Goal: Navigation & Orientation: Find specific page/section

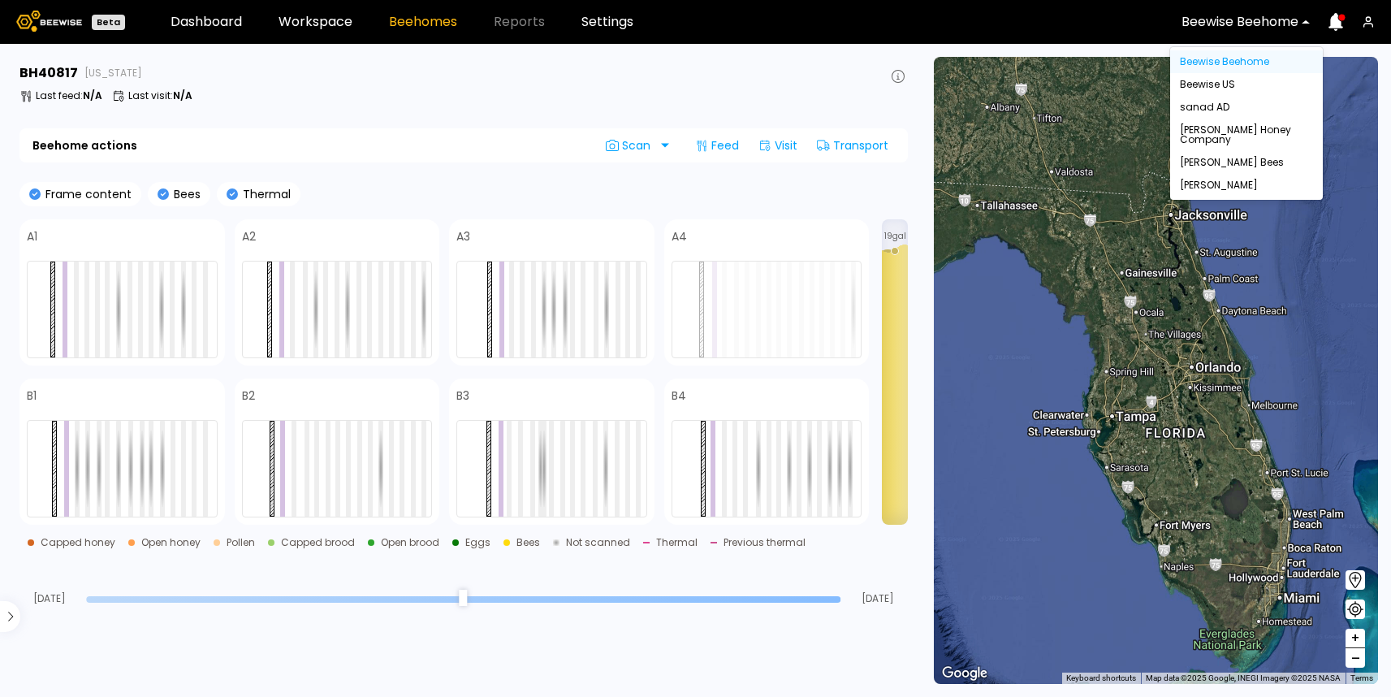
click at [1233, 15] on div at bounding box center [1240, 22] width 117 height 15
click at [1205, 185] on div "Dixon" at bounding box center [1246, 185] width 133 height 10
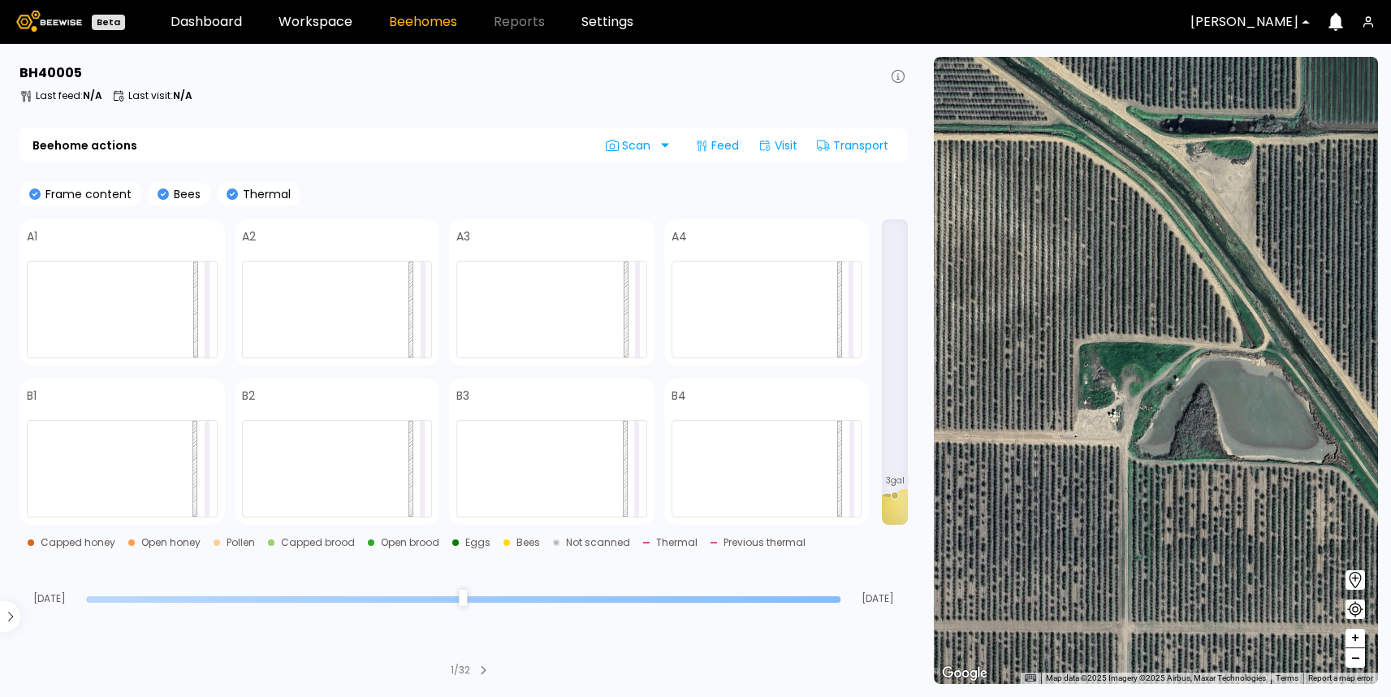
click at [1240, 15] on div at bounding box center [1245, 22] width 108 height 15
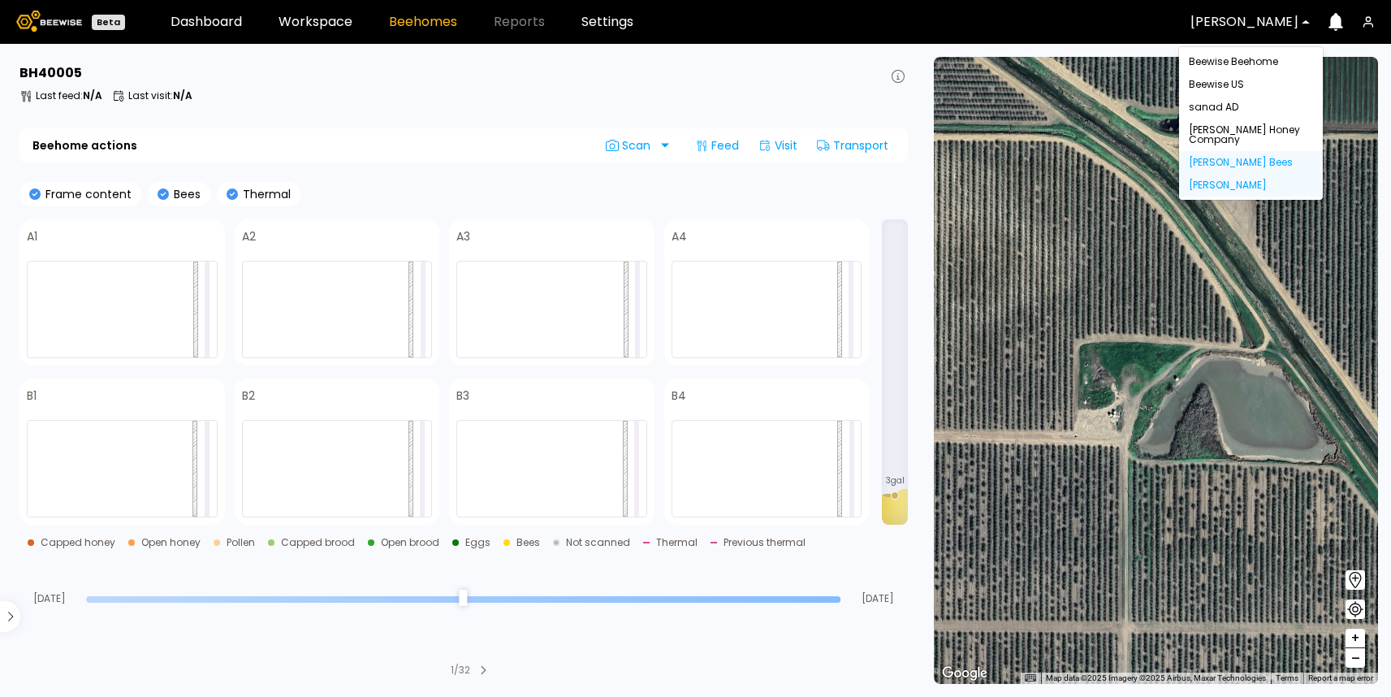
click at [1231, 160] on div "John Peterson Bees" at bounding box center [1251, 163] width 124 height 10
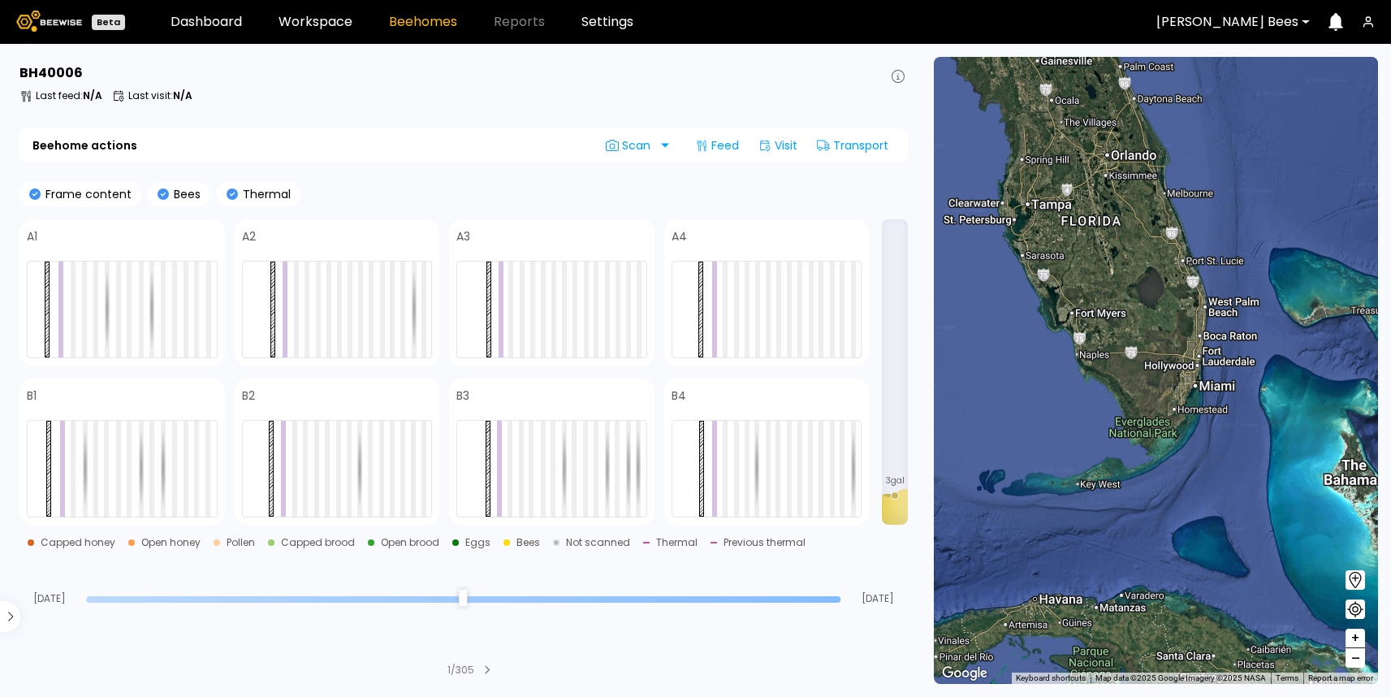
drag, startPoint x: 1145, startPoint y: 398, endPoint x: 1010, endPoint y: -83, distance: 499.6
click at [1010, 0] on html "Beta Dashboard Workspace Beehomes Reports Settings John Peterson Bees BH 40006 …" at bounding box center [695, 348] width 1391 height 697
click at [303, 20] on link "Workspace" at bounding box center [316, 21] width 74 height 13
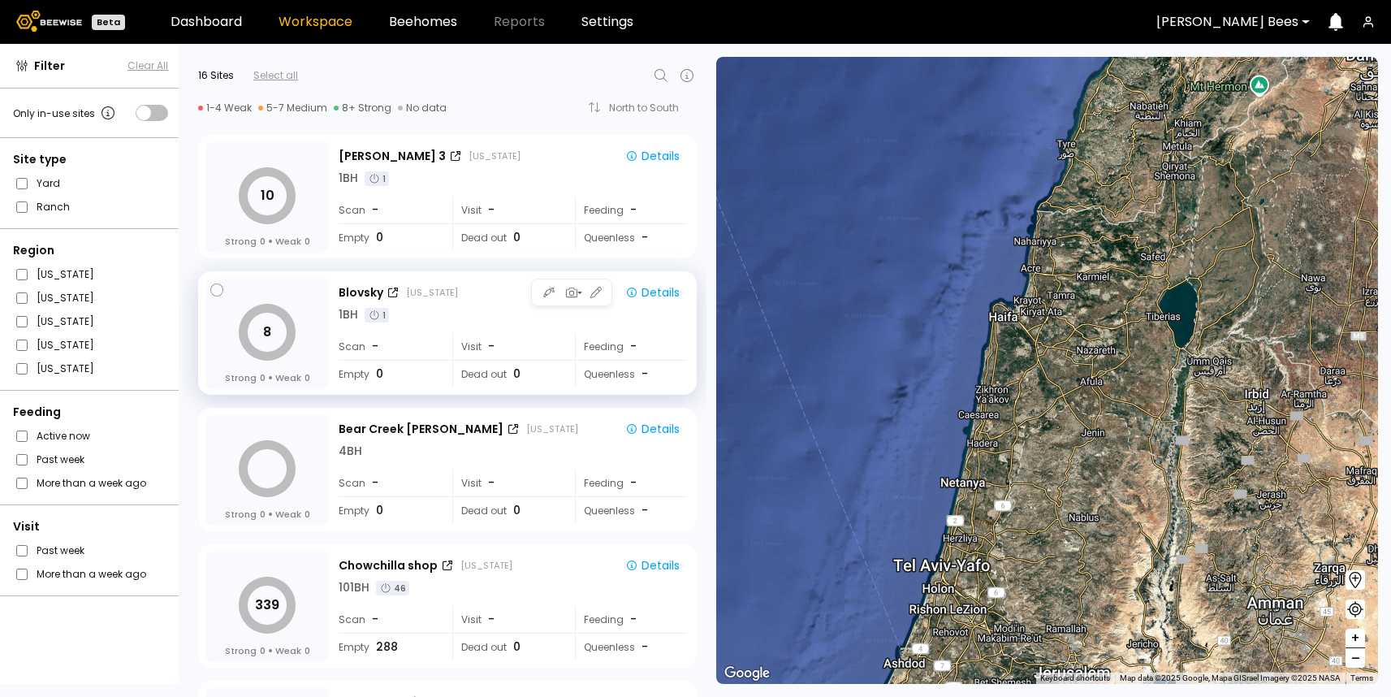
click at [438, 345] on div "Scan -" at bounding box center [390, 346] width 102 height 27
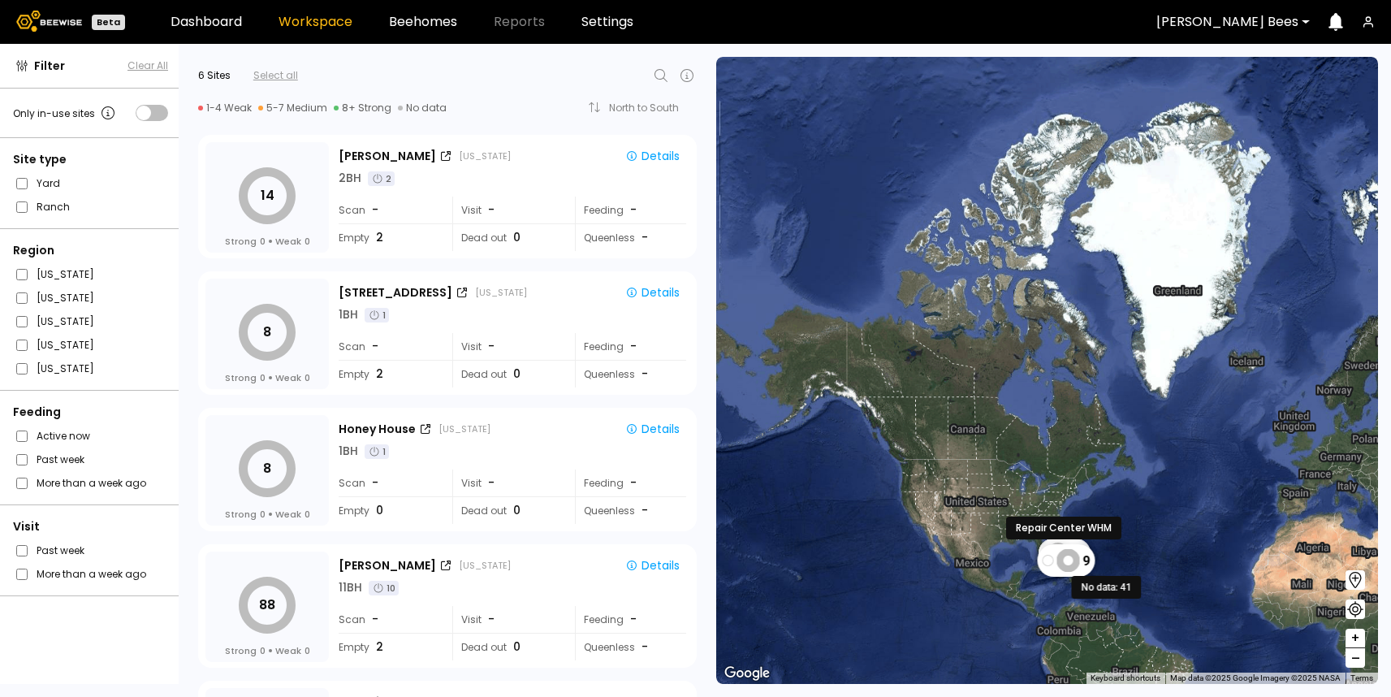
click at [1063, 568] on icon at bounding box center [1069, 561] width 24 height 24
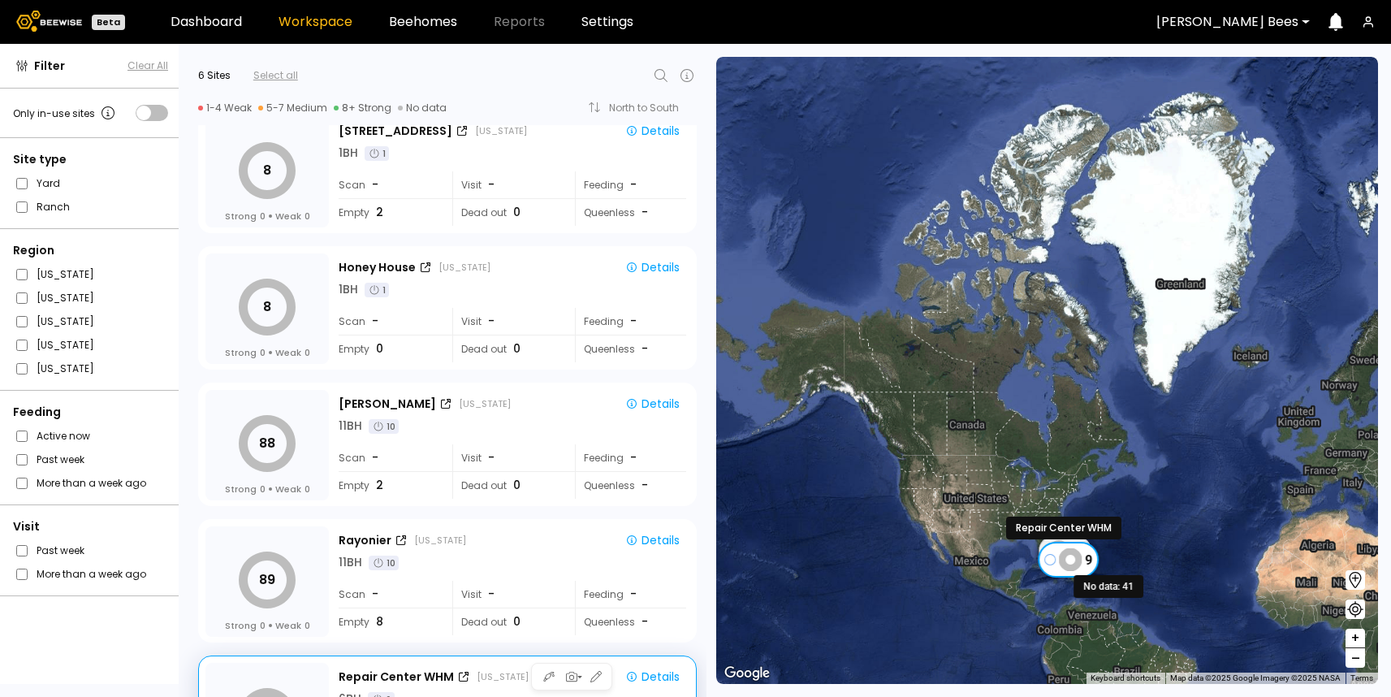
scroll to position [260, 0]
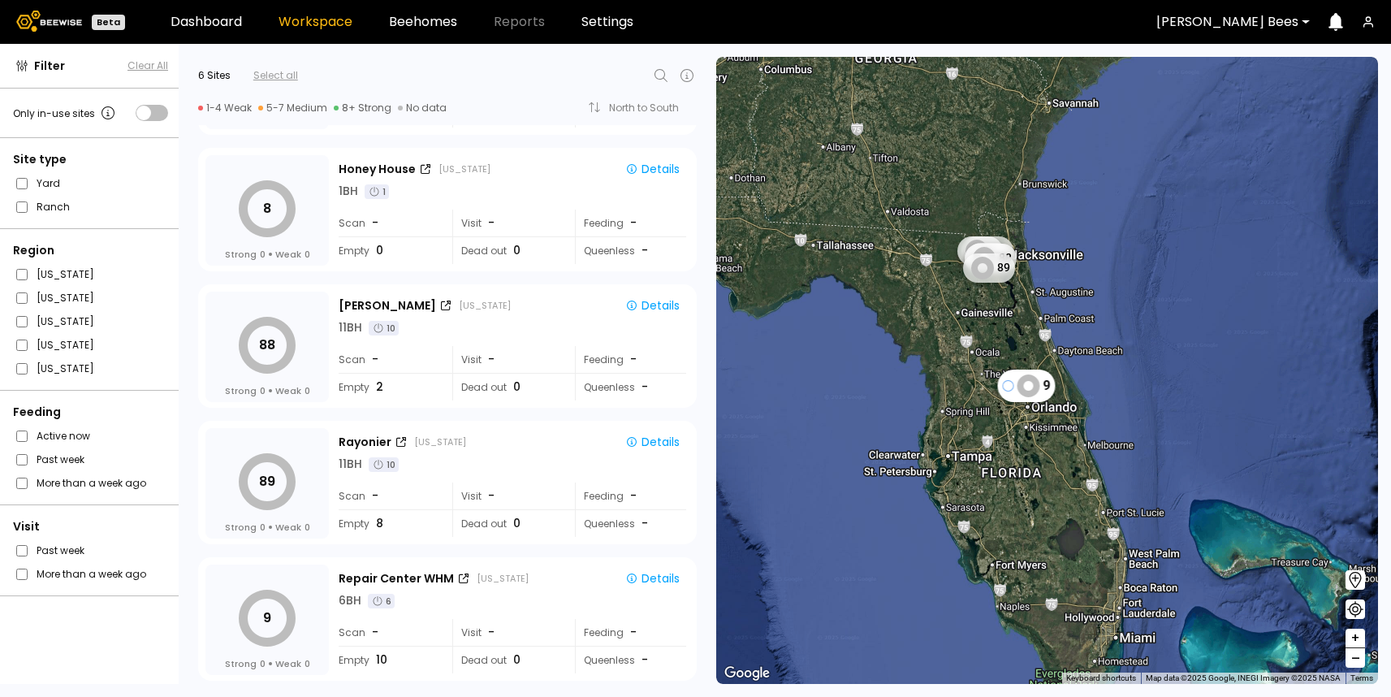
drag, startPoint x: 1016, startPoint y: 531, endPoint x: 1019, endPoint y: 510, distance: 21.4
click at [1019, 510] on div "9 14 8 8 88 89" at bounding box center [1047, 370] width 662 height 627
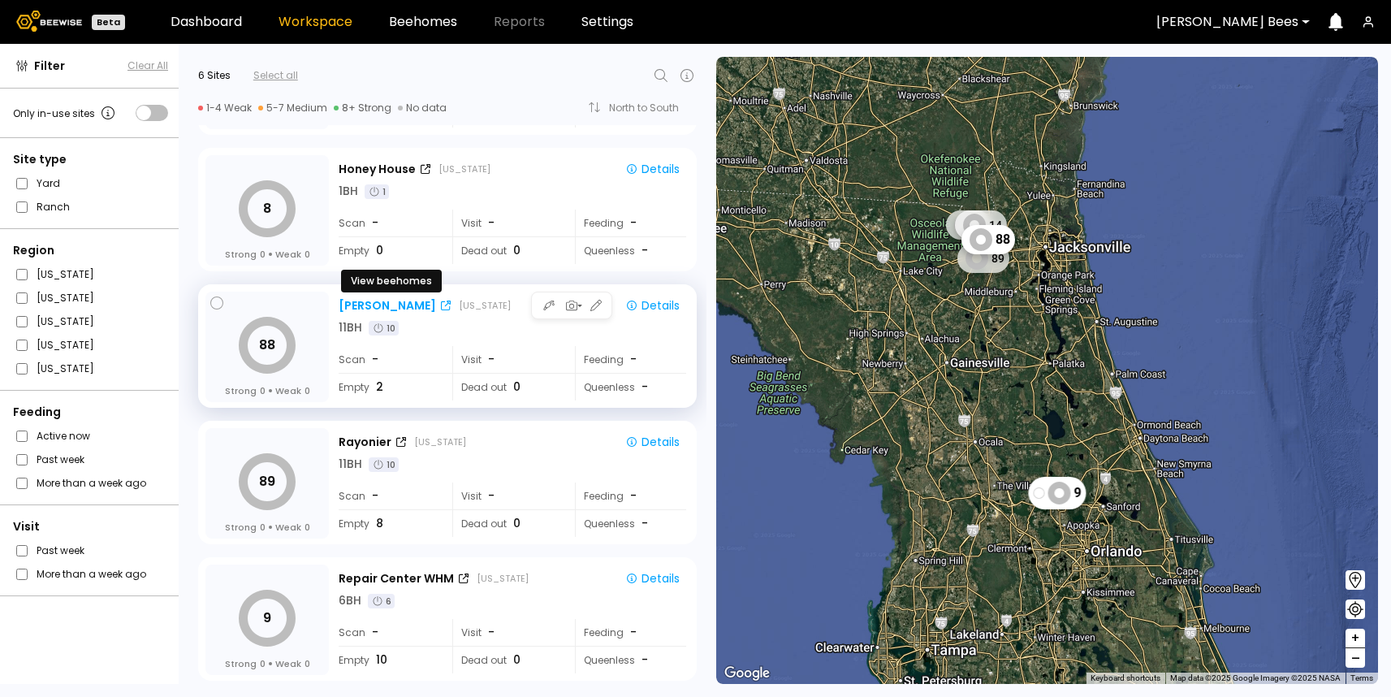
click at [411, 309] on div "Fred Raulerson" at bounding box center [387, 305] width 97 height 17
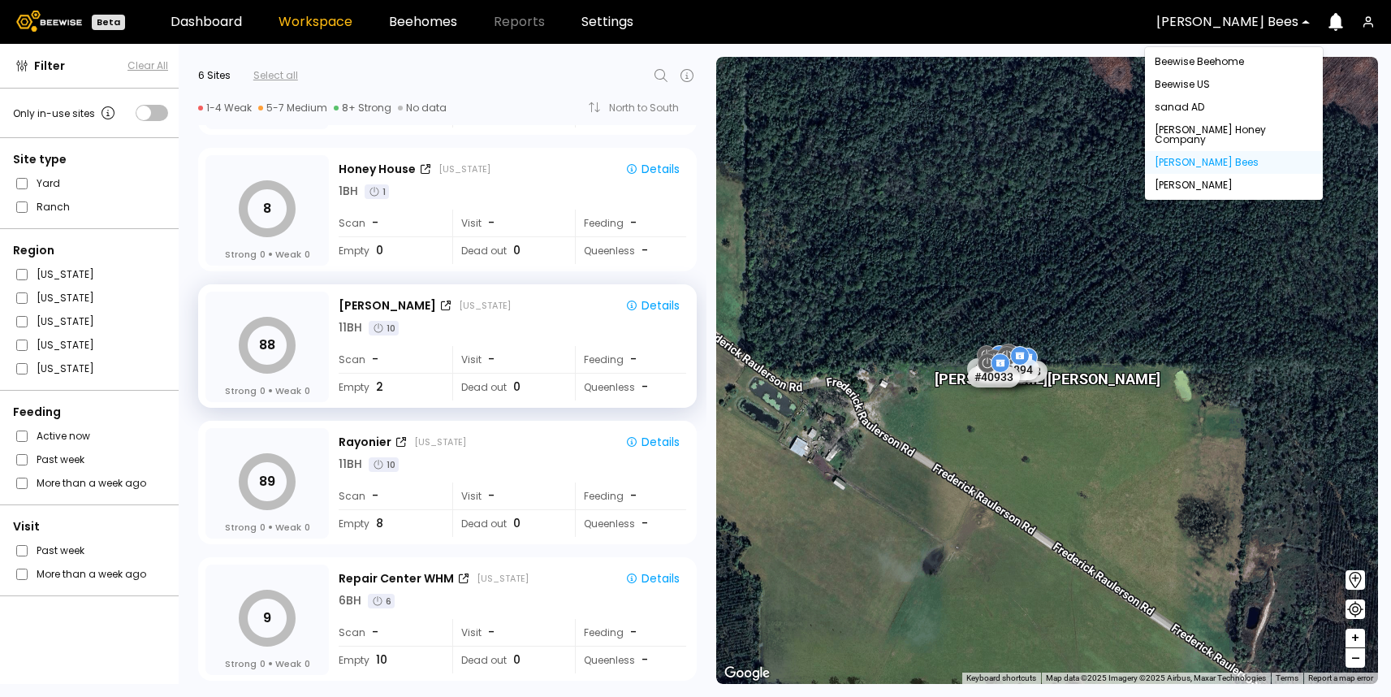
click at [1287, 24] on div at bounding box center [1228, 22] width 142 height 15
click at [1188, 180] on div "[PERSON_NAME]" at bounding box center [1234, 185] width 158 height 10
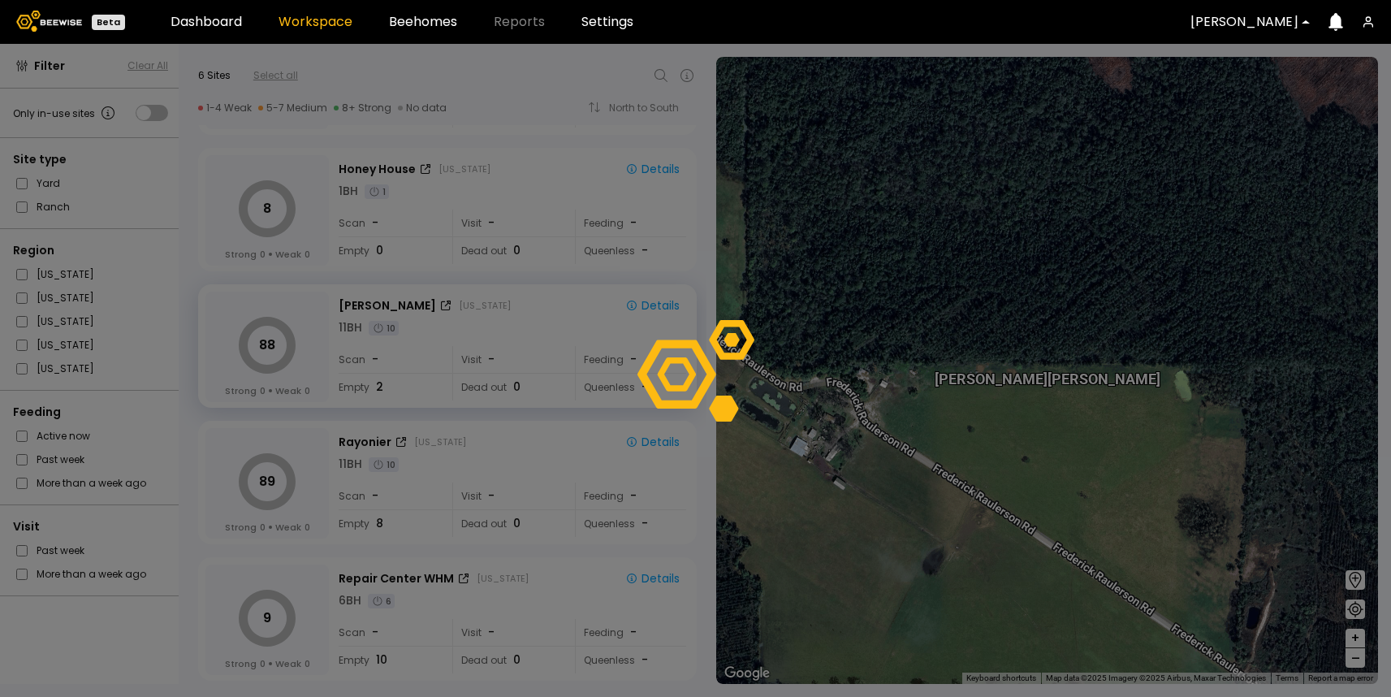
scroll to position [0, 0]
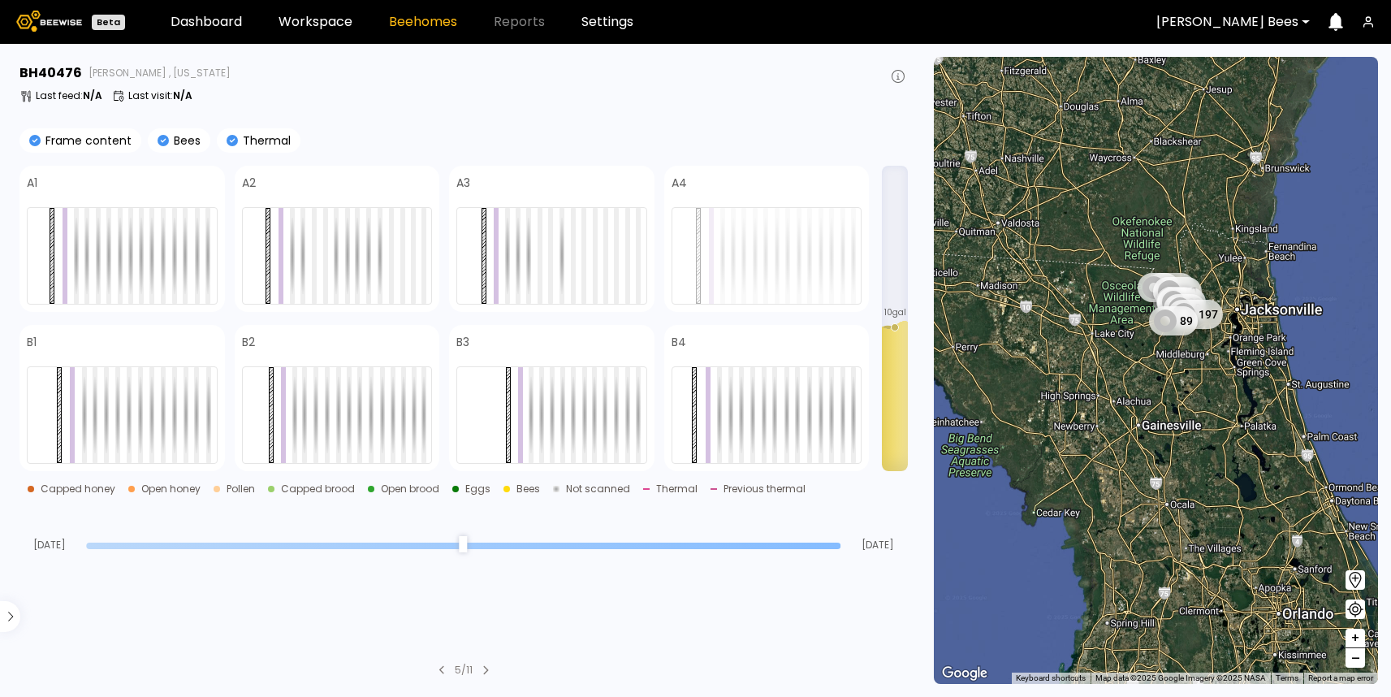
drag, startPoint x: 1255, startPoint y: 630, endPoint x: 1162, endPoint y: 354, distance: 291.3
click at [1162, 354] on div "88 14 8 10 8 32 8 197 89" at bounding box center [1156, 370] width 444 height 627
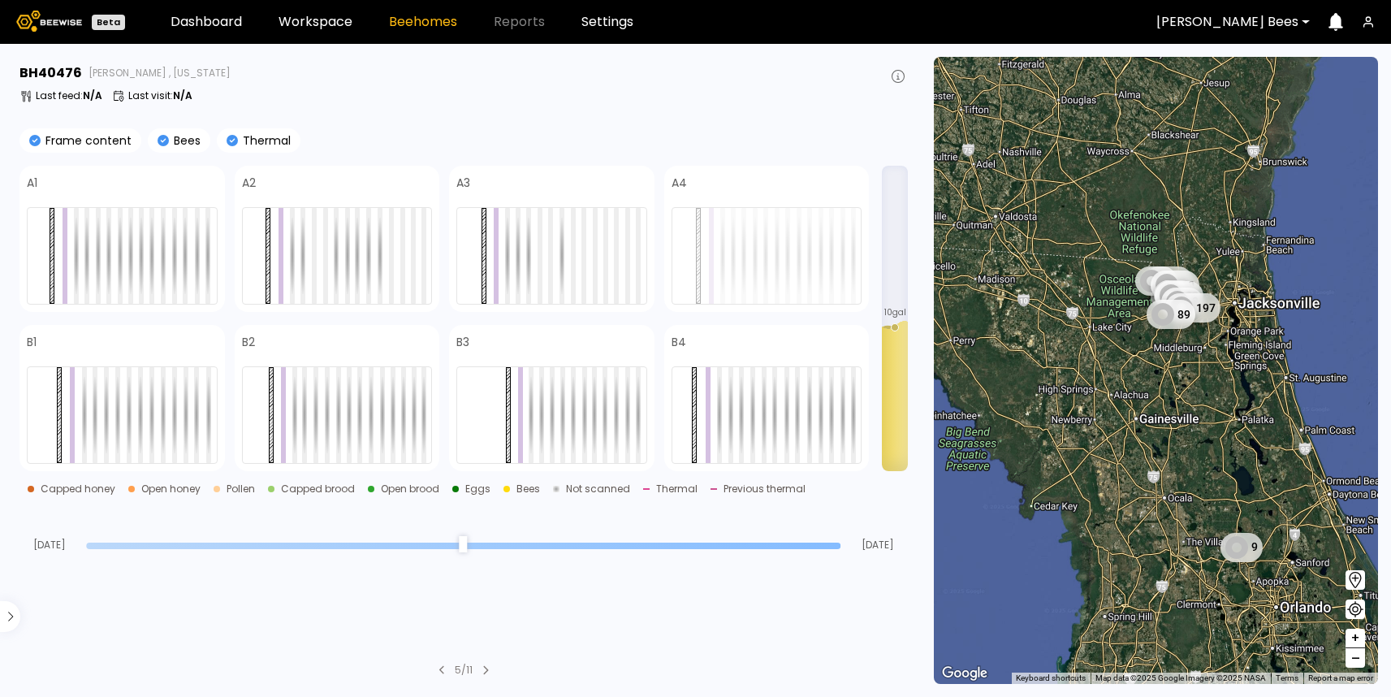
drag, startPoint x: 1223, startPoint y: 527, endPoint x: 1169, endPoint y: 338, distance: 196.9
click at [1169, 344] on div "88 14 8 10 8 32 8 197 89 9" at bounding box center [1156, 370] width 444 height 627
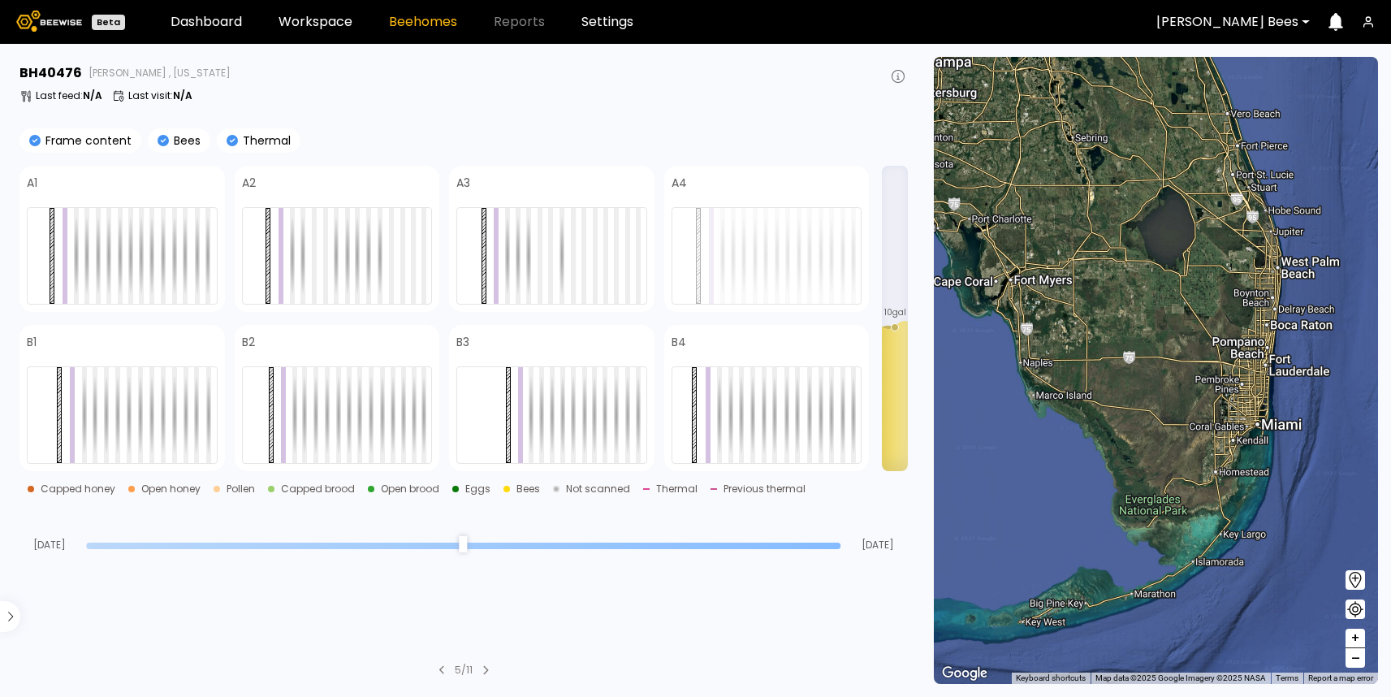
drag, startPoint x: 1167, startPoint y: 356, endPoint x: 1193, endPoint y: 542, distance: 187.8
click at [1193, 535] on div at bounding box center [1156, 370] width 444 height 627
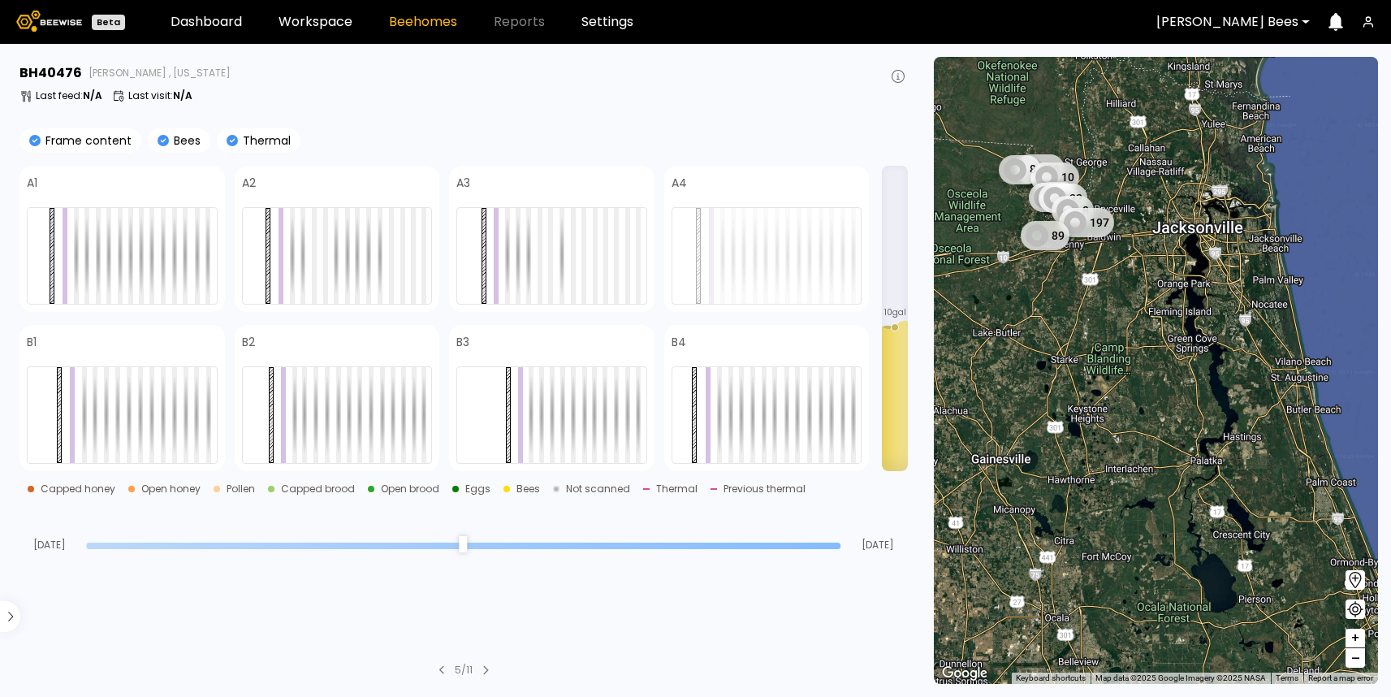
drag, startPoint x: 1067, startPoint y: 376, endPoint x: 1167, endPoint y: 479, distance: 143.6
click at [1167, 479] on div "14 8 10 8 88 32 8 197 89" at bounding box center [1156, 370] width 444 height 627
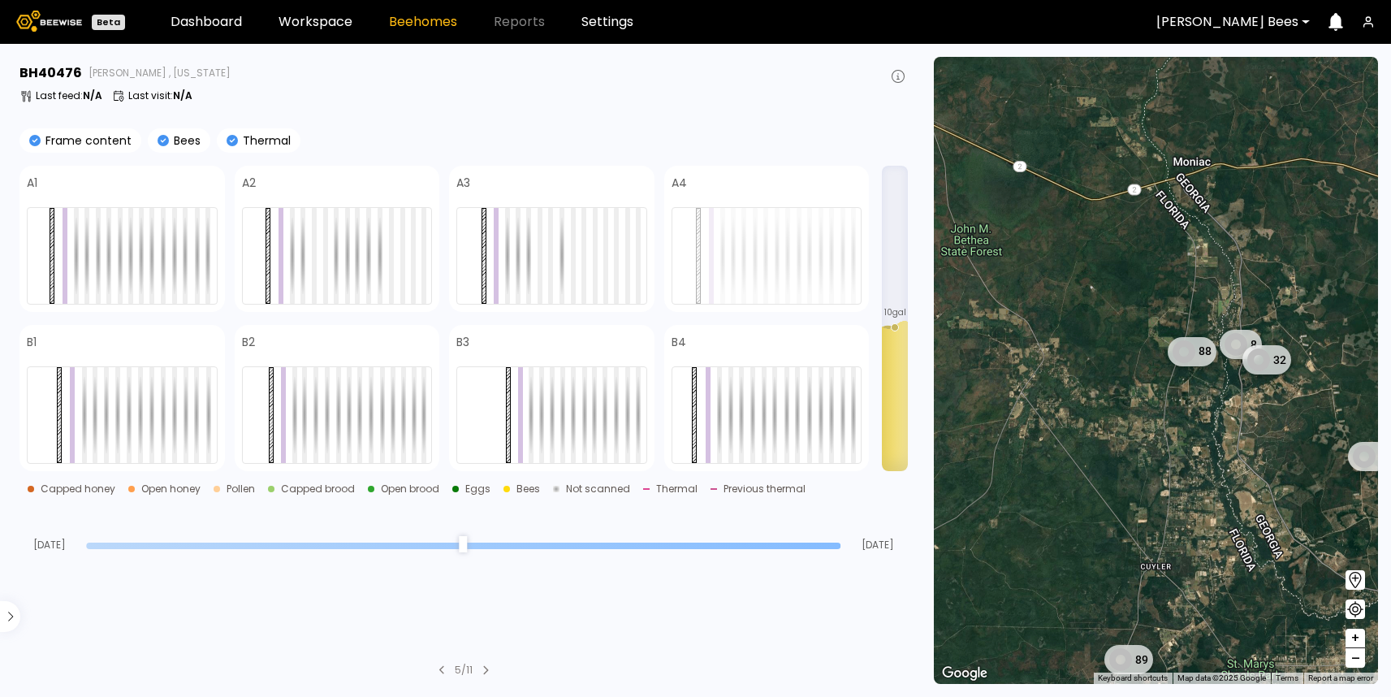
drag, startPoint x: 1097, startPoint y: 244, endPoint x: 1098, endPoint y: 373, distance: 129.2
click at [1098, 371] on div "8 88 32 8 89" at bounding box center [1156, 370] width 444 height 627
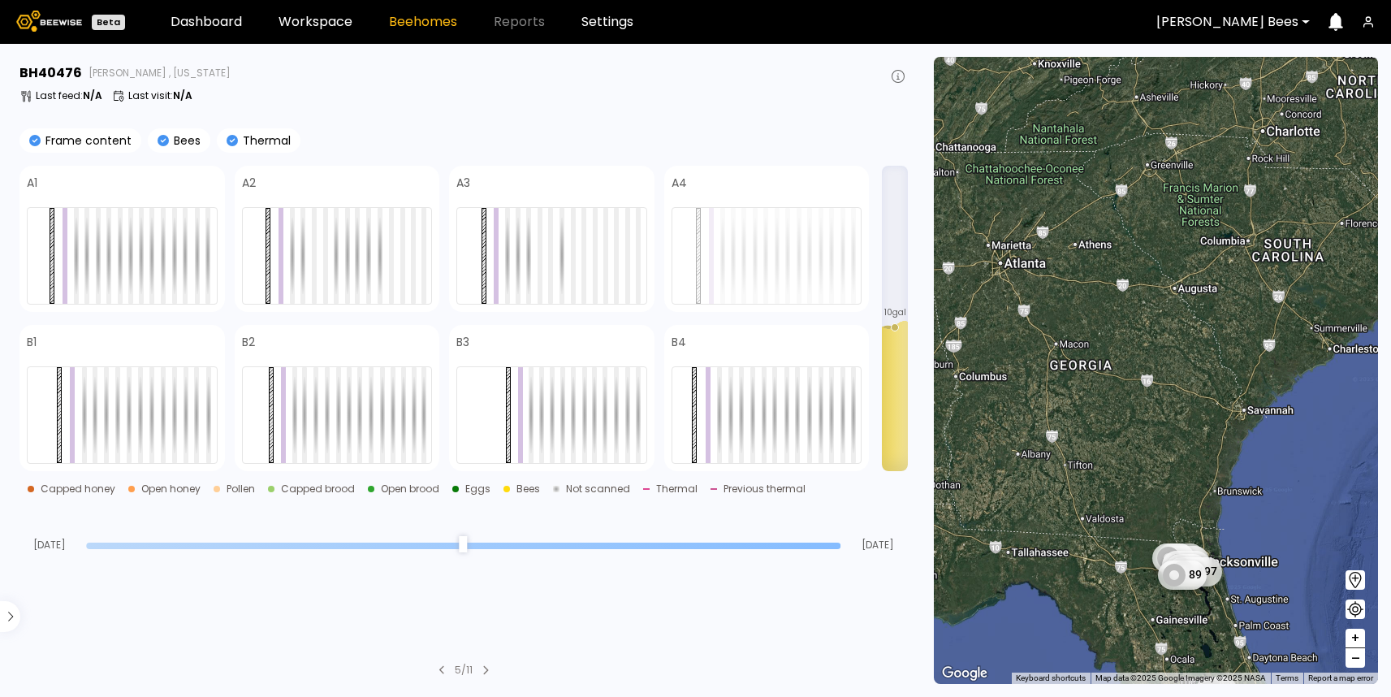
drag, startPoint x: 1193, startPoint y: 644, endPoint x: 1180, endPoint y: 496, distance: 148.4
click at [1188, 570] on div "8 88 14 10 8 32 8 197 89 9" at bounding box center [1156, 370] width 444 height 627
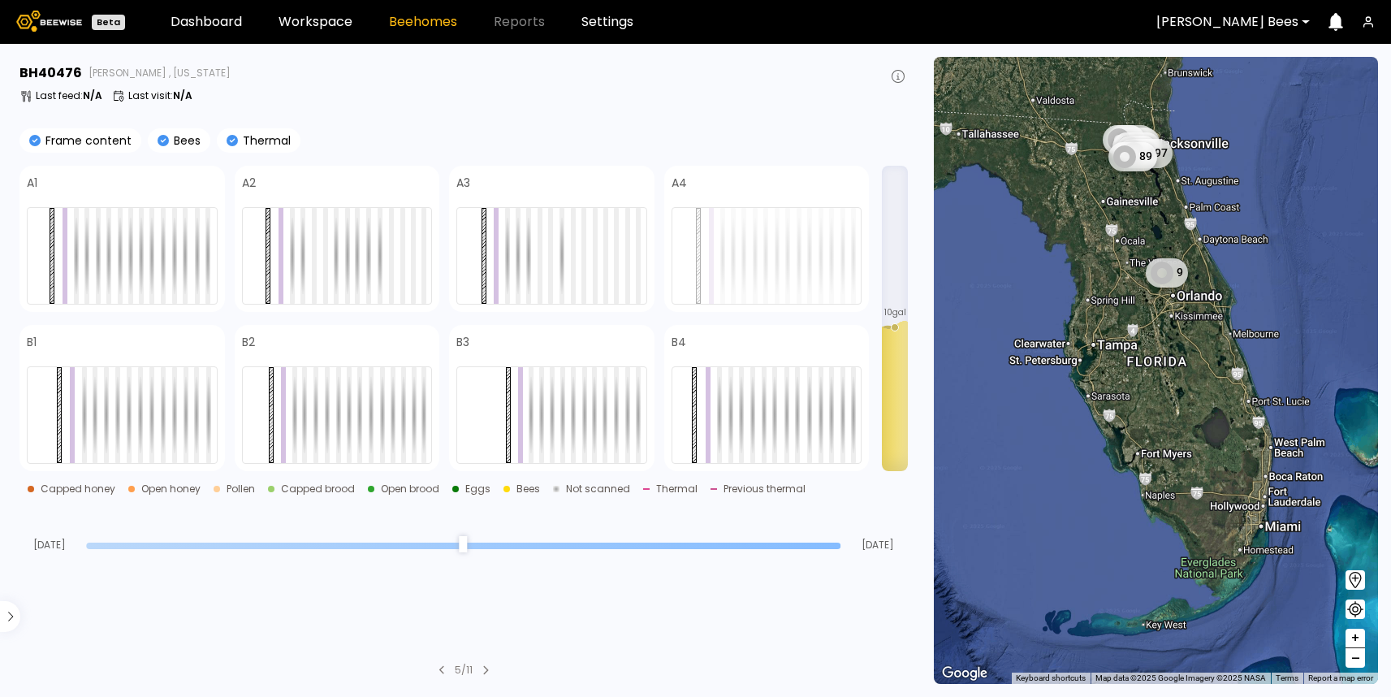
drag, startPoint x: 1187, startPoint y: 510, endPoint x: 1167, endPoint y: 426, distance: 86.7
click at [1167, 426] on div "8 88 14 10 8 32 8 197 89 9" at bounding box center [1156, 370] width 444 height 627
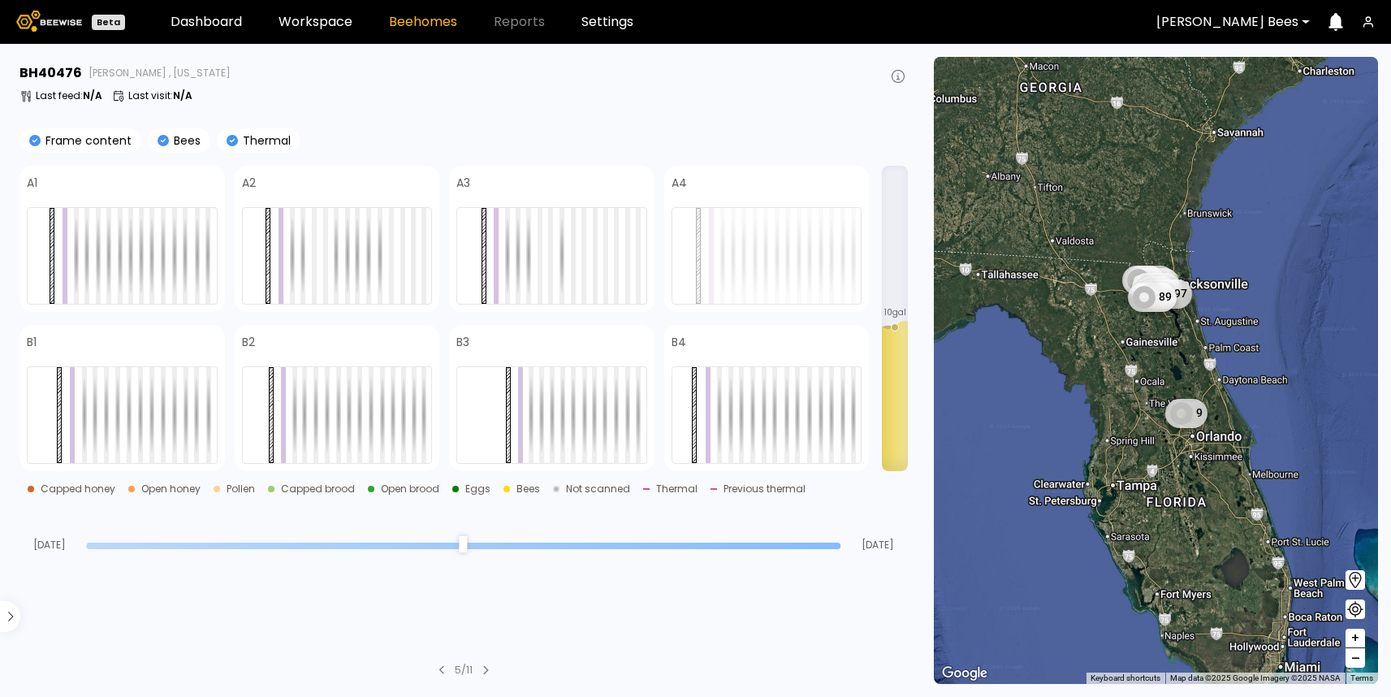
drag, startPoint x: 1157, startPoint y: 401, endPoint x: 1184, endPoint y: 568, distance: 168.7
click at [1184, 568] on div "8 88 14 10 8 32 8 197 89 9" at bounding box center [1156, 370] width 444 height 627
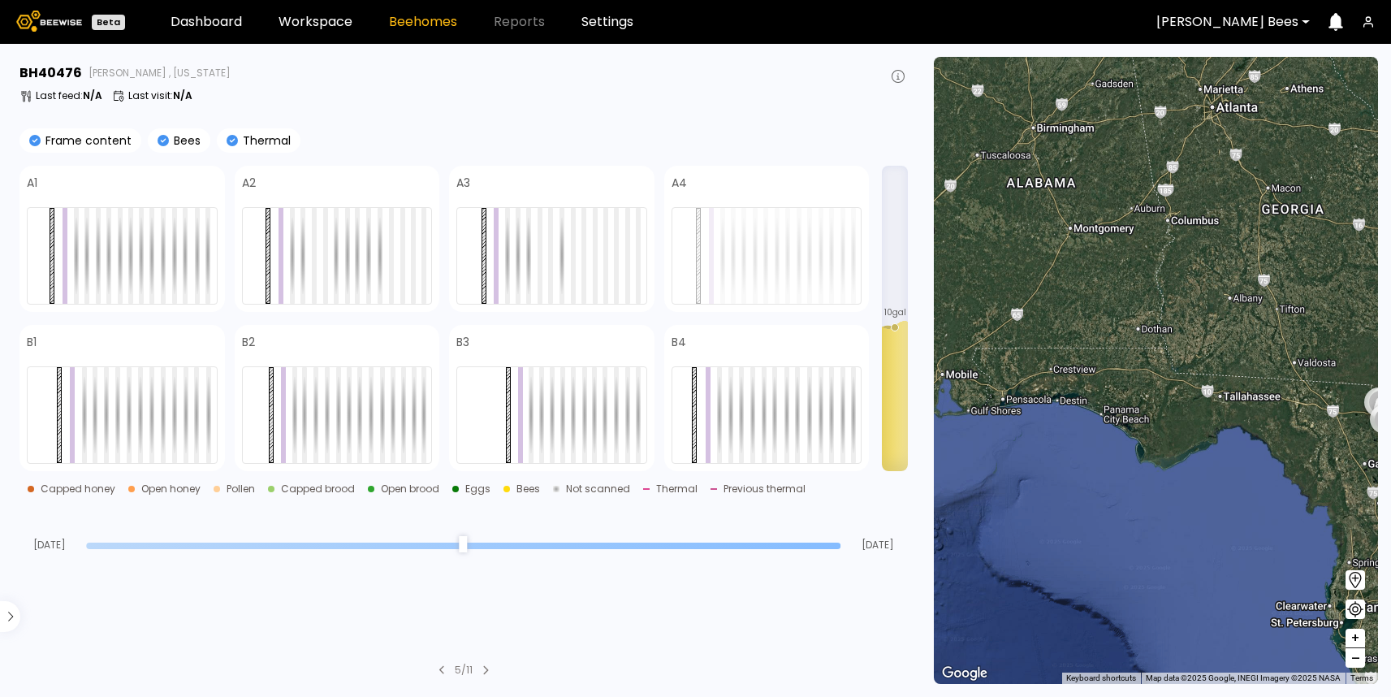
drag, startPoint x: 1227, startPoint y: 575, endPoint x: 1174, endPoint y: 559, distance: 56.0
click at [1196, 570] on div "8 88 14 10 8 32 8 89" at bounding box center [1156, 370] width 444 height 627
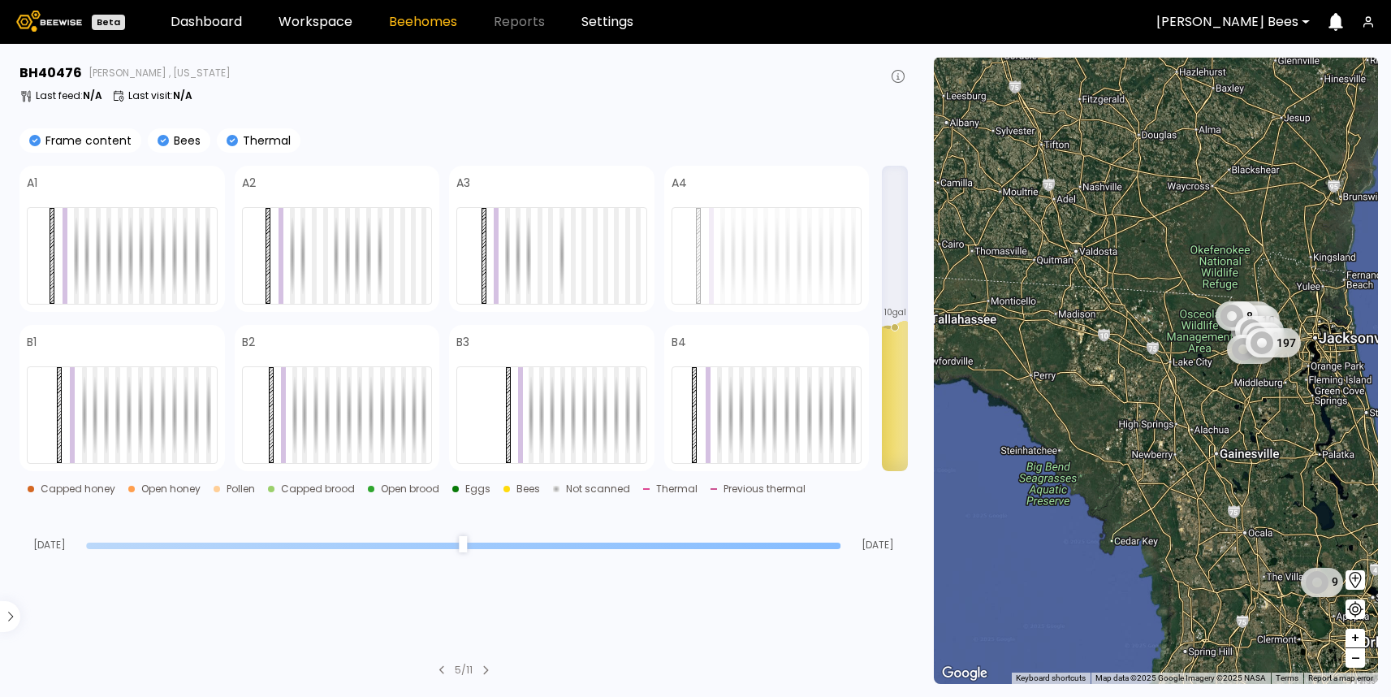
drag, startPoint x: 1291, startPoint y: 435, endPoint x: 1193, endPoint y: 450, distance: 98.7
click at [1193, 450] on div "8 88 14 10 8 32 8 89 197 9" at bounding box center [1156, 370] width 444 height 627
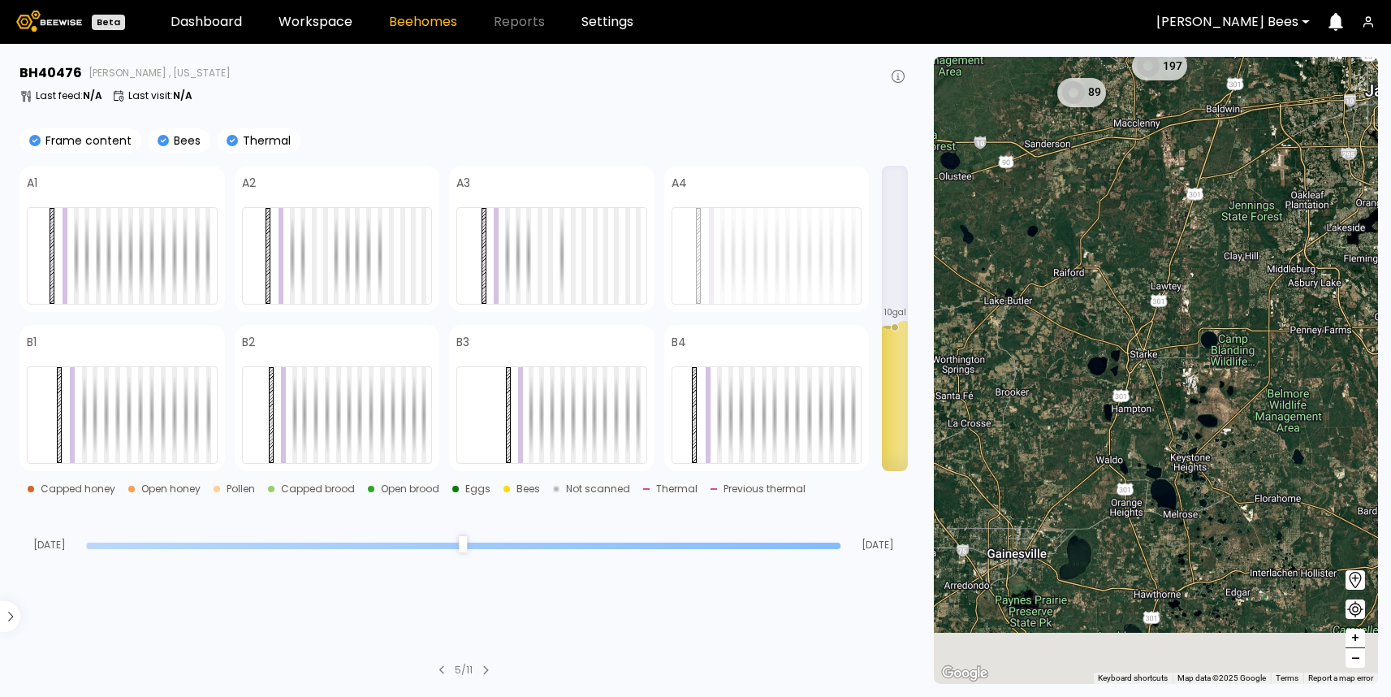
drag, startPoint x: 1136, startPoint y: 422, endPoint x: 1179, endPoint y: 177, distance: 248.1
click at [1179, 177] on div "8 88 14 10 8 32 8 89 197" at bounding box center [1156, 370] width 444 height 627
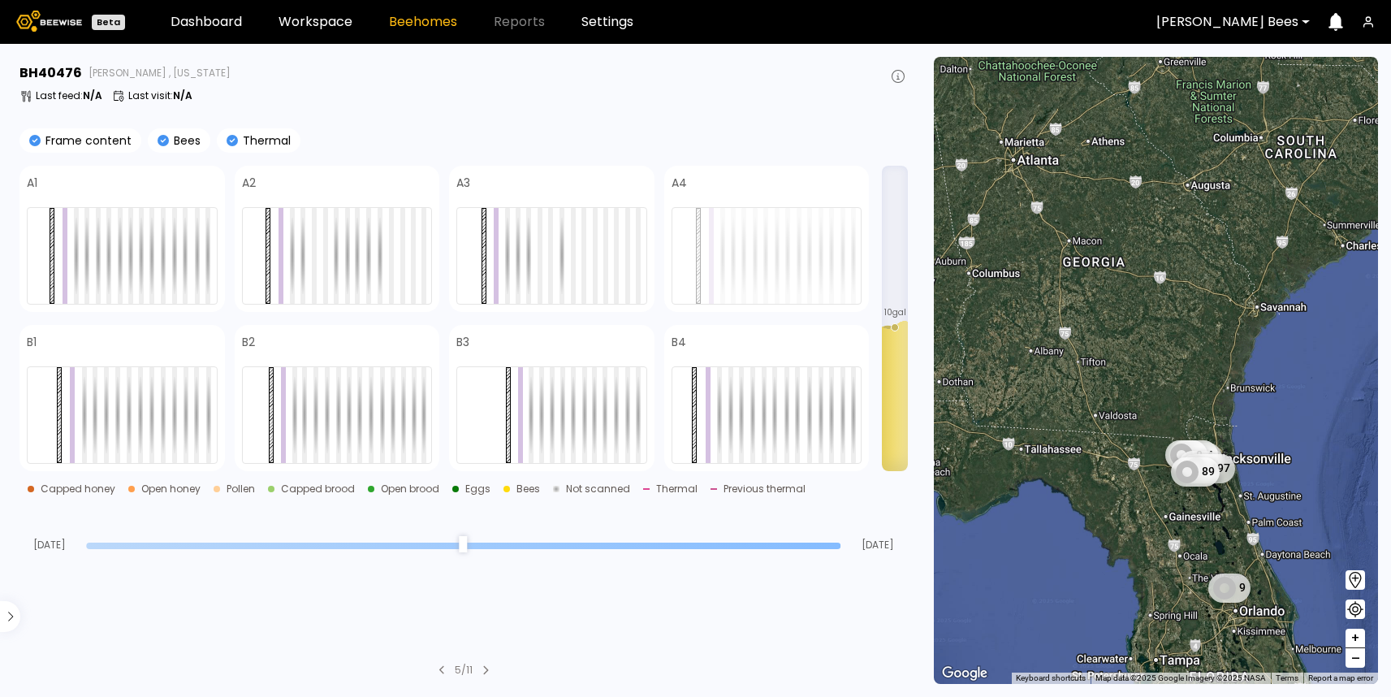
drag, startPoint x: 1168, startPoint y: 539, endPoint x: 1157, endPoint y: 461, distance: 78.8
click at [1168, 519] on div "88 10 8 32 14 8 8 197 89 9" at bounding box center [1156, 370] width 444 height 627
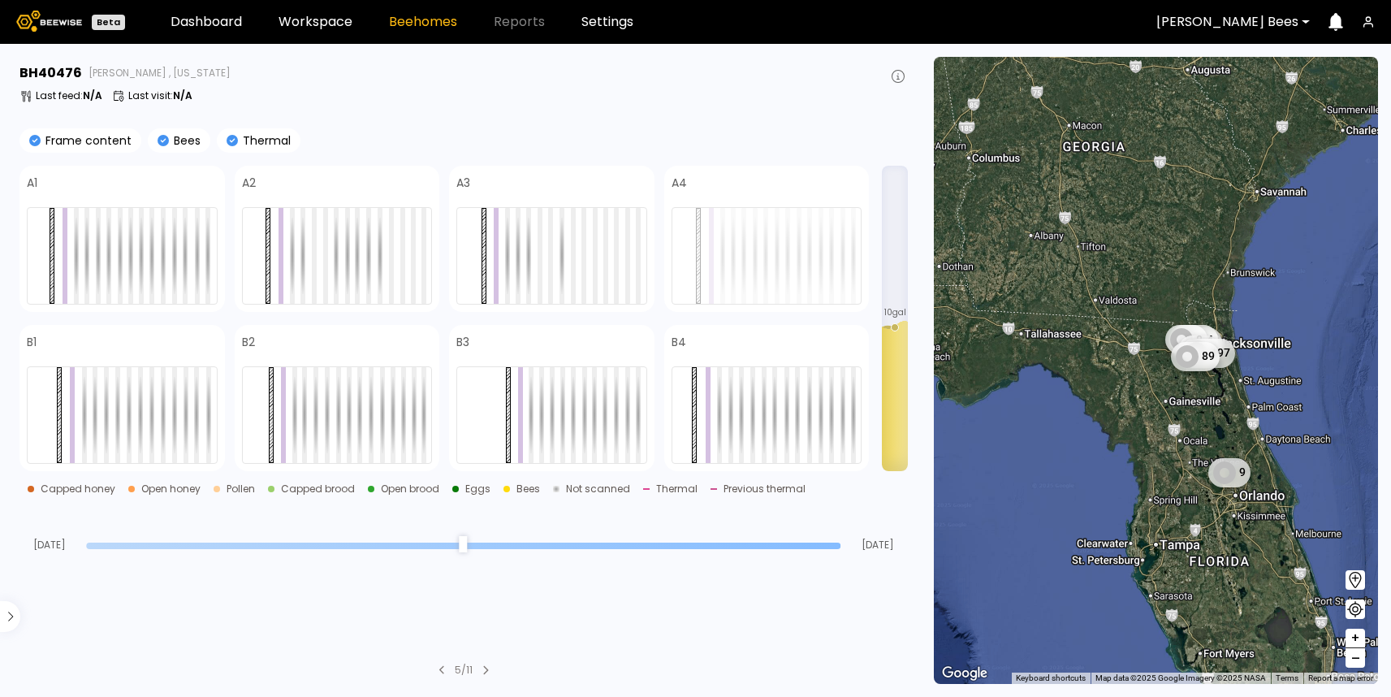
drag, startPoint x: 1217, startPoint y: 608, endPoint x: 1198, endPoint y: 543, distance: 66.8
click at [1211, 577] on div "88 10 8 32 14 8 8 197 89 9" at bounding box center [1156, 370] width 444 height 627
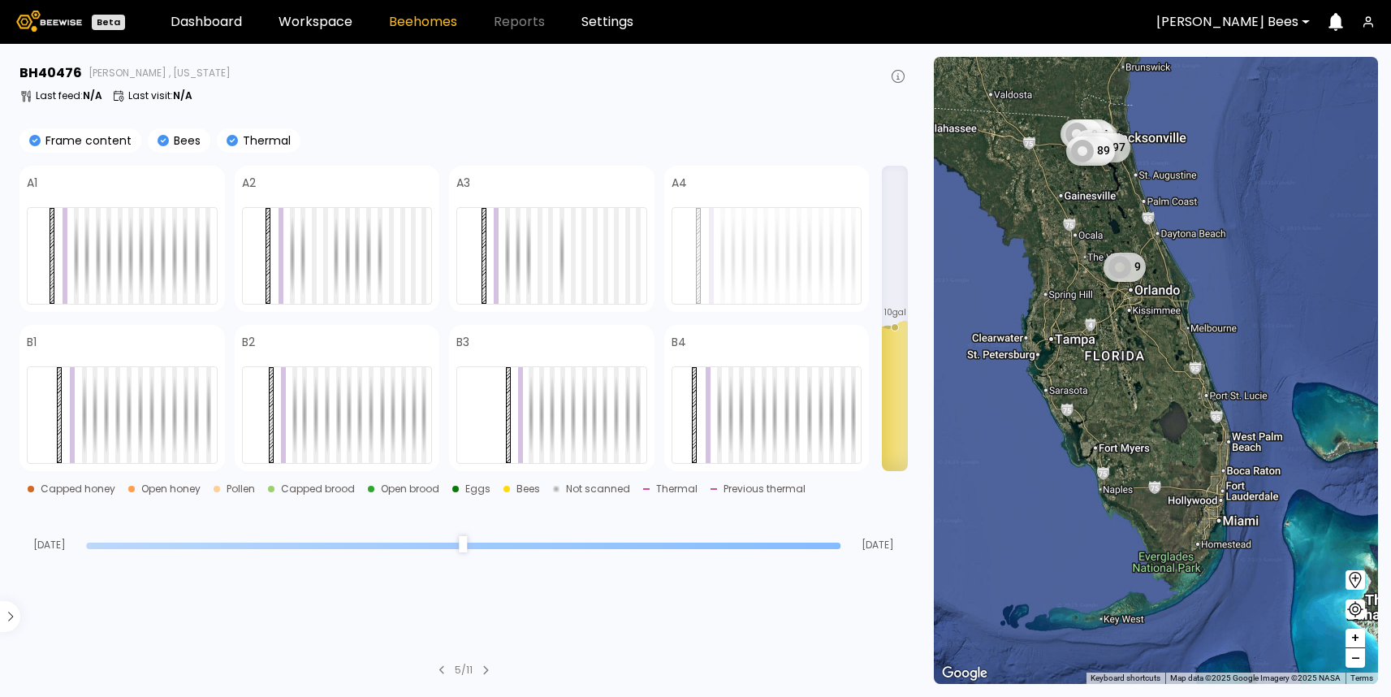
drag, startPoint x: 1227, startPoint y: 526, endPoint x: 1140, endPoint y: 418, distance: 139.8
click at [1140, 418] on div "88 10 8 32 14 8 8 197 89 9" at bounding box center [1156, 370] width 444 height 627
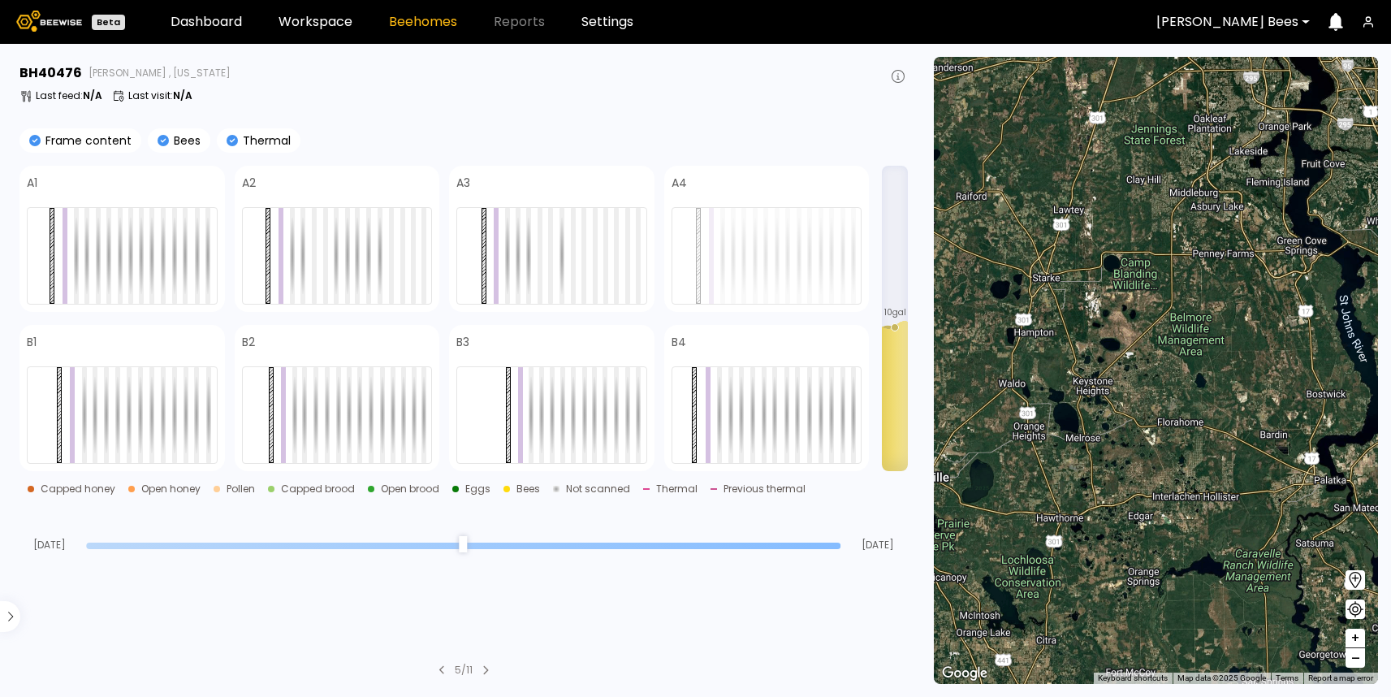
drag, startPoint x: 1054, startPoint y: 176, endPoint x: 1106, endPoint y: 311, distance: 144.5
click at [1105, 308] on div at bounding box center [1156, 370] width 444 height 627
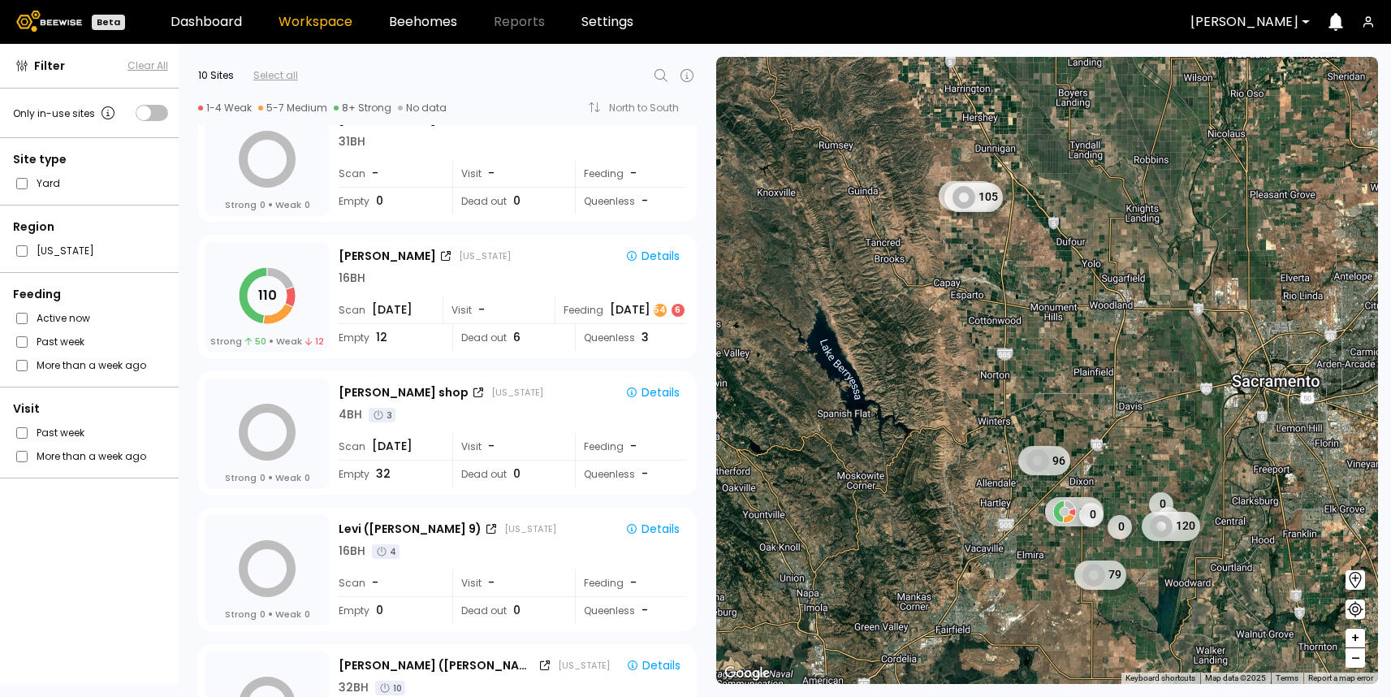
scroll to position [452, 0]
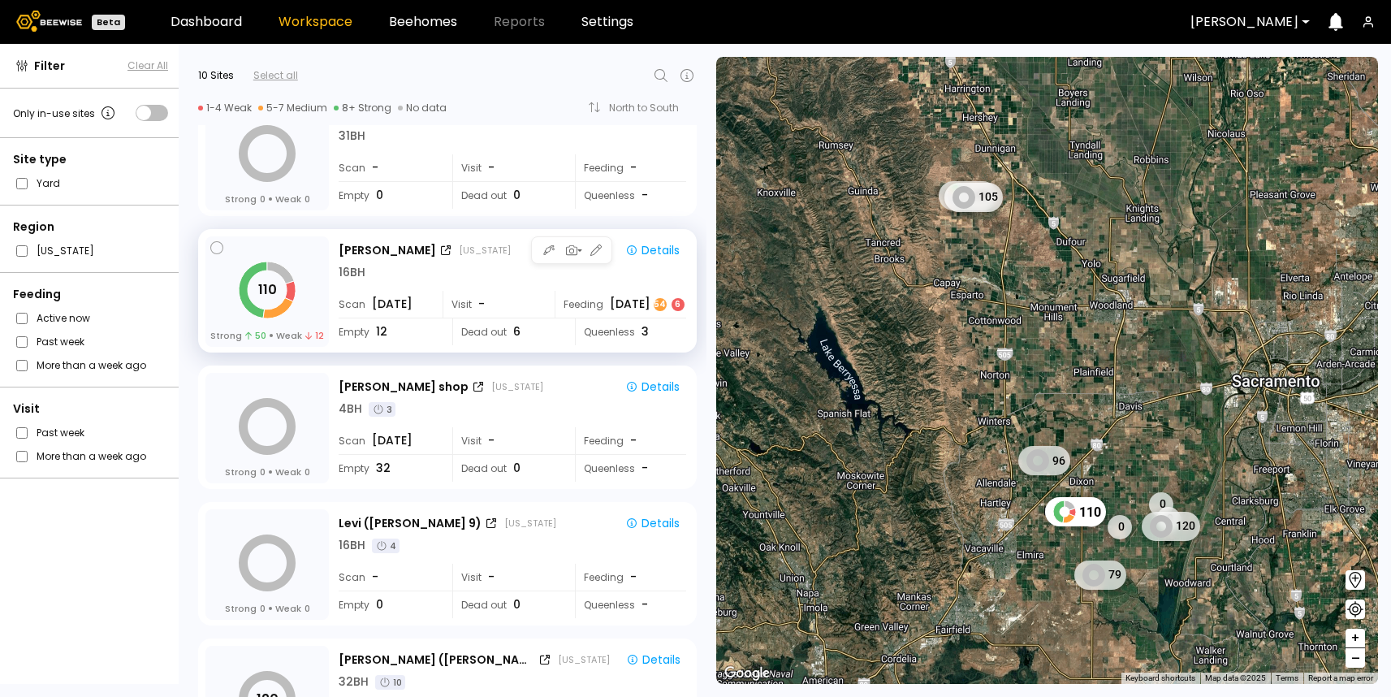
click at [443, 287] on div "[PERSON_NAME] [US_STATE] Details 16 BH Scan [DATE] Visit - Feeding [DATE] 6 Emp…" at bounding box center [514, 292] width 351 height 112
